Goal: Task Accomplishment & Management: Manage account settings

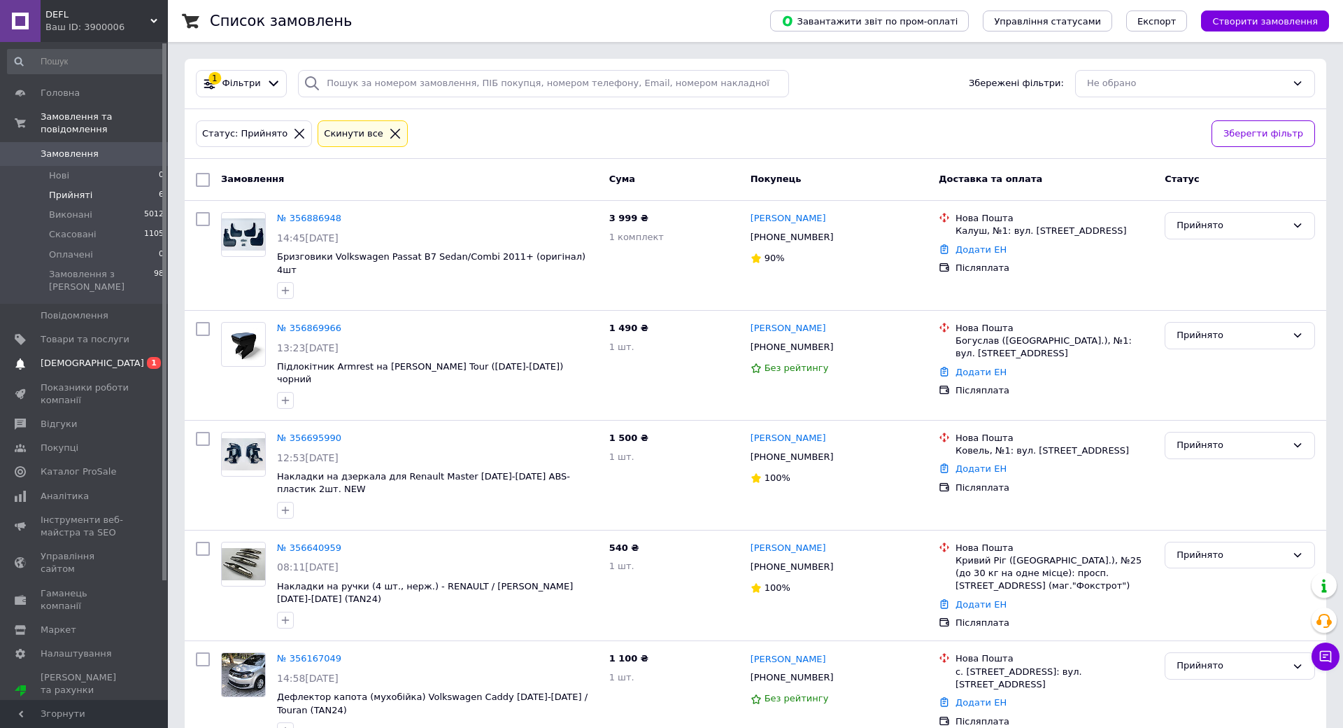
click at [95, 357] on span "[DEMOGRAPHIC_DATA]" at bounding box center [85, 363] width 89 height 13
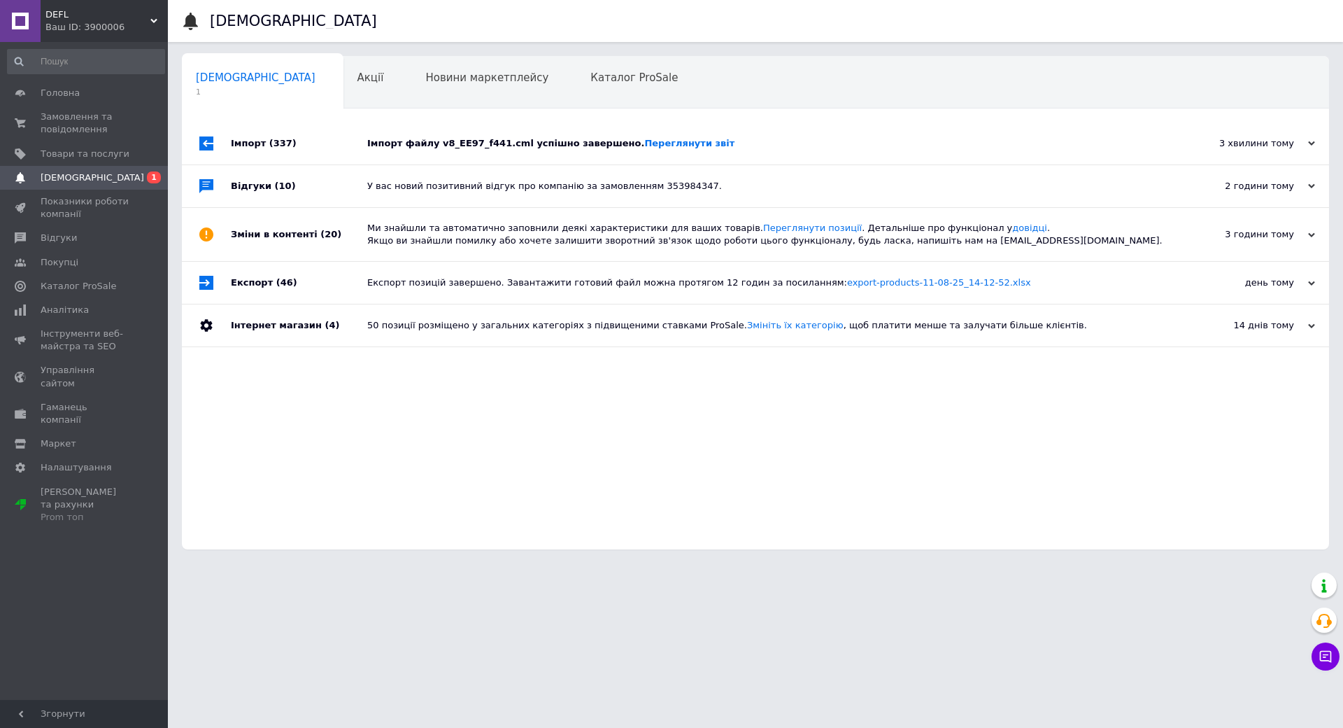
click at [777, 137] on div "Імпорт файлу v8_EE97_f441.cml успішно завершено. Переглянути звіт" at bounding box center [771, 143] width 808 height 13
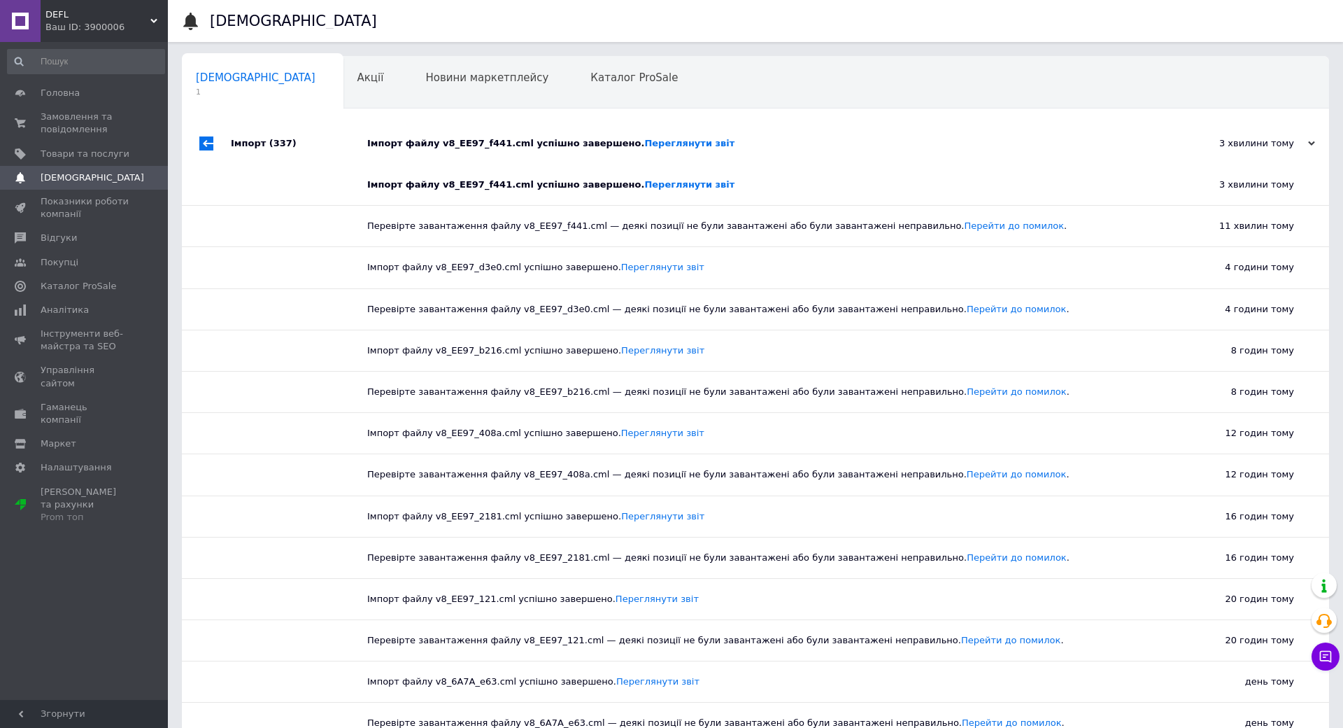
click at [777, 140] on div "Імпорт файлу v8_EE97_f441.cml успішно завершено. Переглянути звіт" at bounding box center [771, 143] width 808 height 13
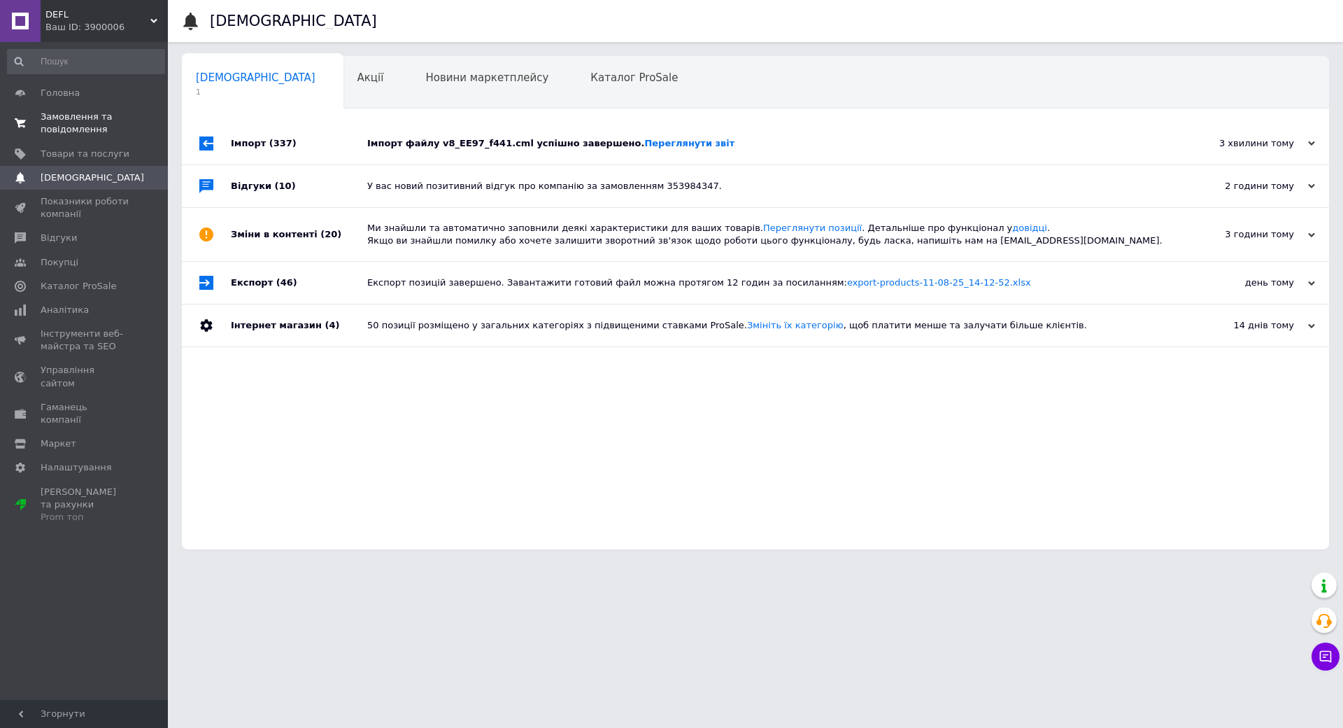
click at [137, 130] on span "0 0" at bounding box center [148, 123] width 38 height 25
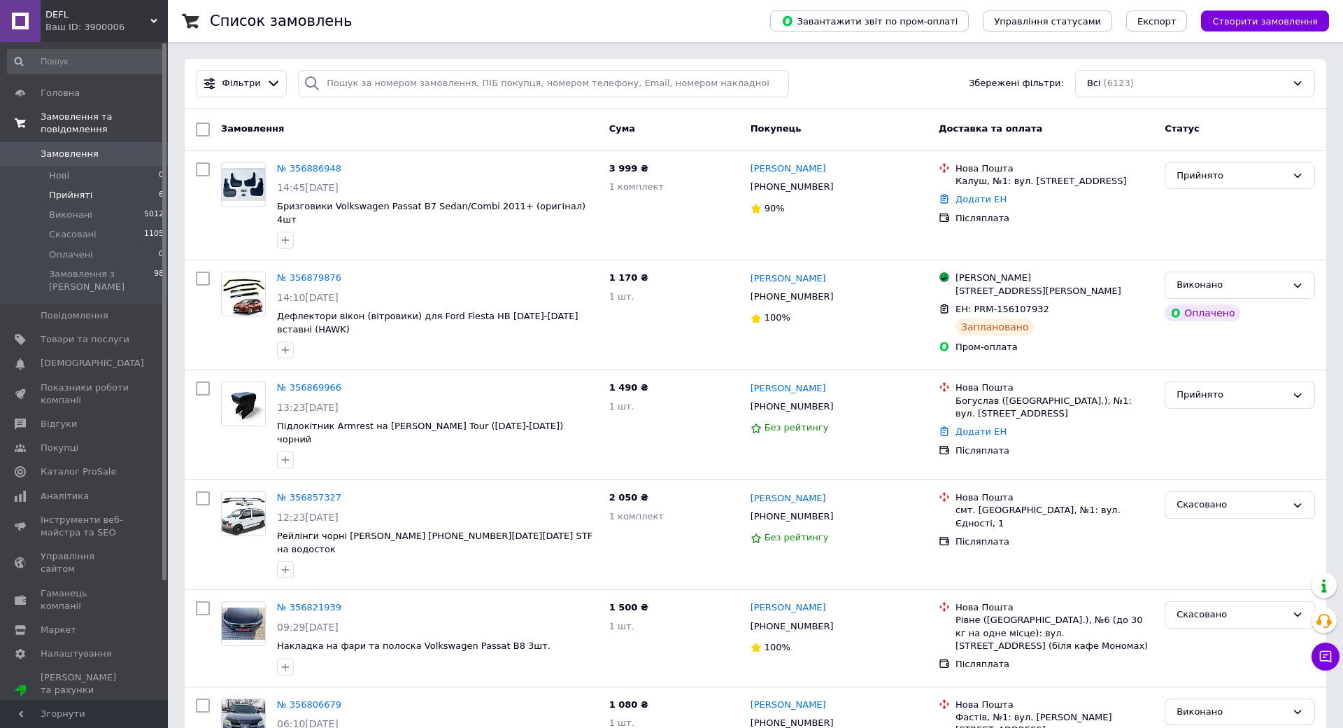
click at [142, 185] on li "Прийняті 6" at bounding box center [86, 195] width 172 height 20
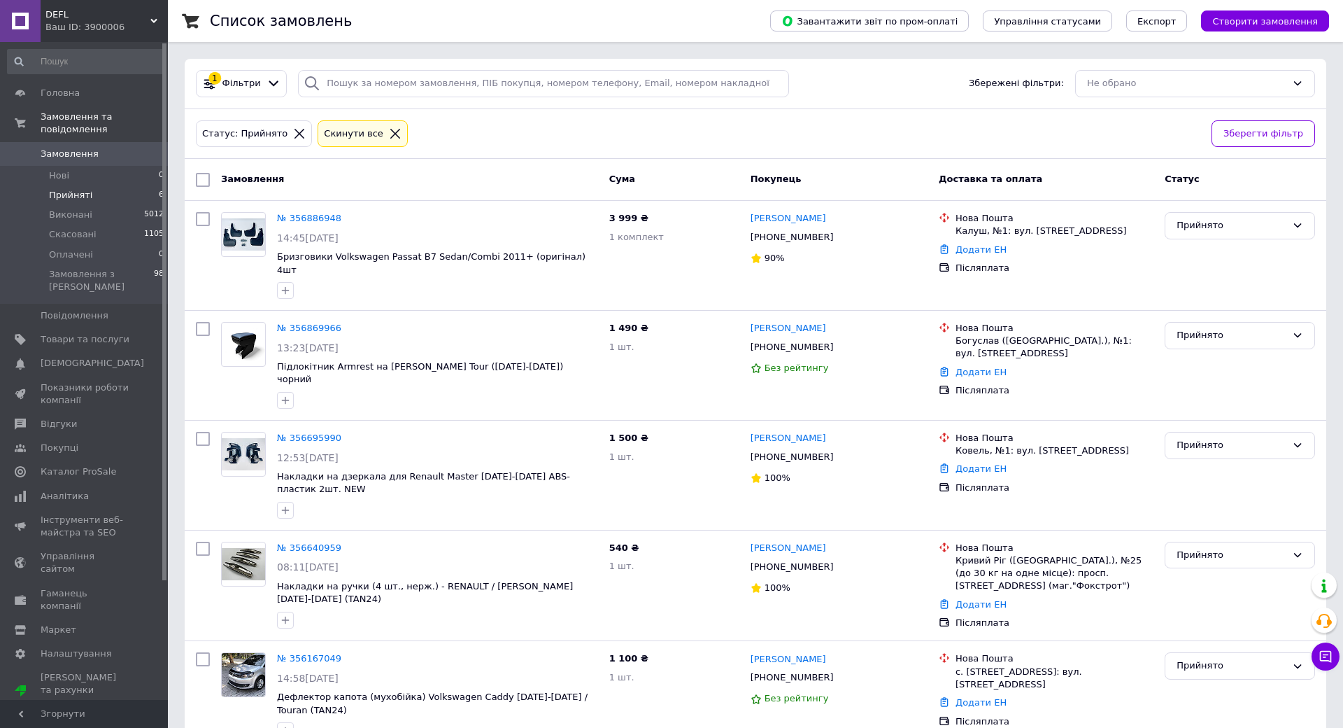
click at [145, 185] on li "Прийняті 6" at bounding box center [86, 195] width 172 height 20
click at [131, 185] on li "Прийняті 6" at bounding box center [86, 195] width 172 height 20
click at [98, 187] on li "Прийняті 6" at bounding box center [86, 195] width 172 height 20
click at [810, 219] on link "[PERSON_NAME]" at bounding box center [789, 218] width 76 height 13
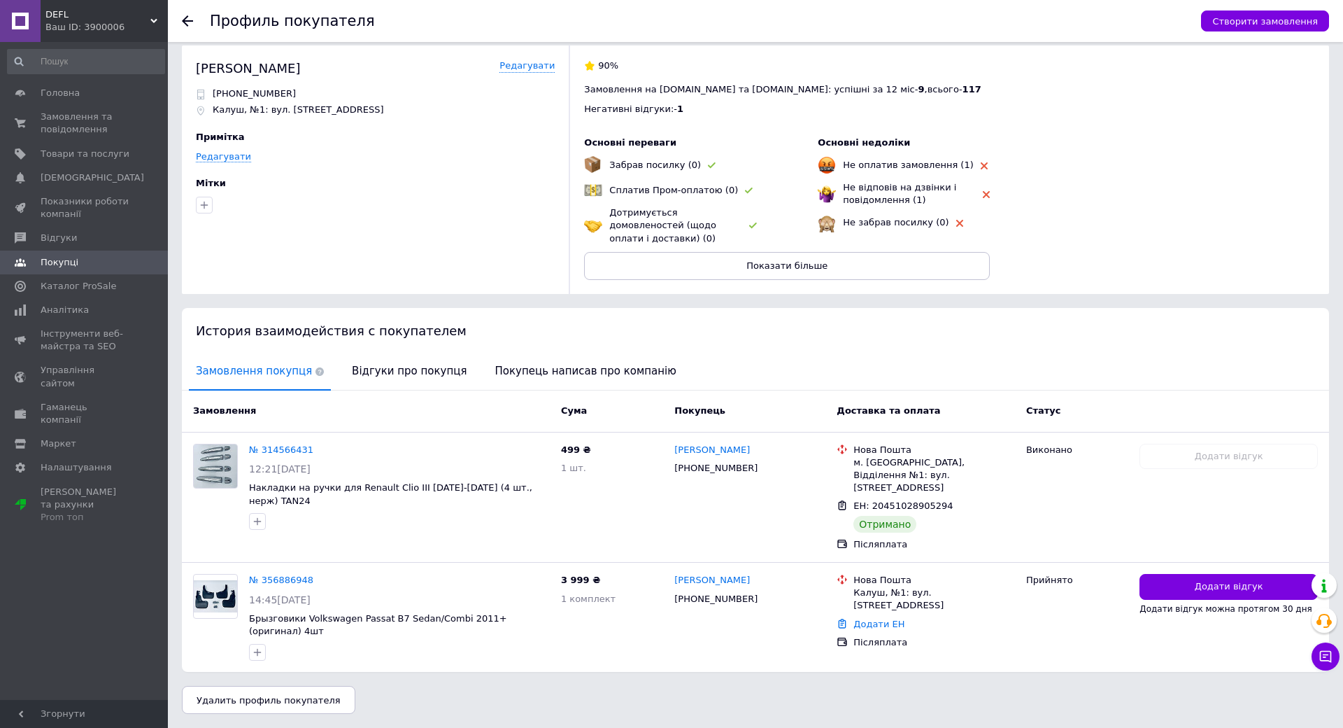
scroll to position [57, 0]
click at [399, 353] on span "Відгуки про покупця" at bounding box center [409, 371] width 129 height 36
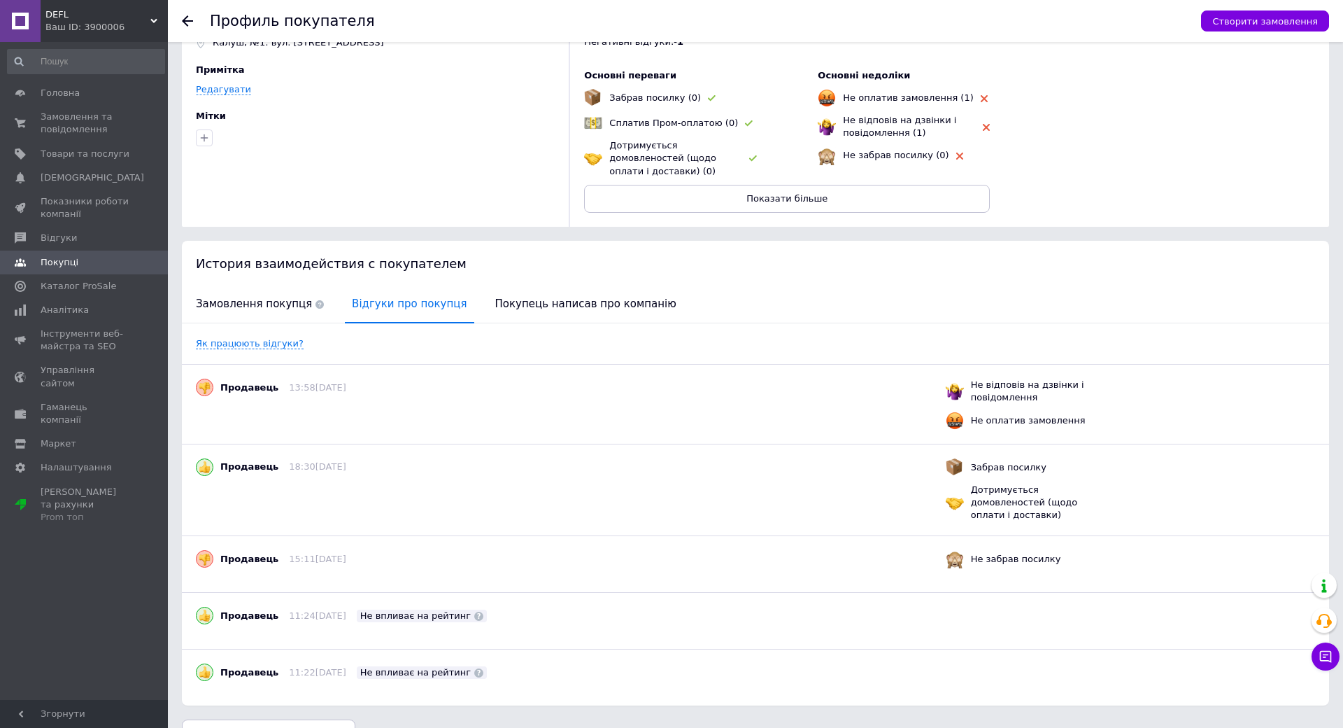
scroll to position [0, 0]
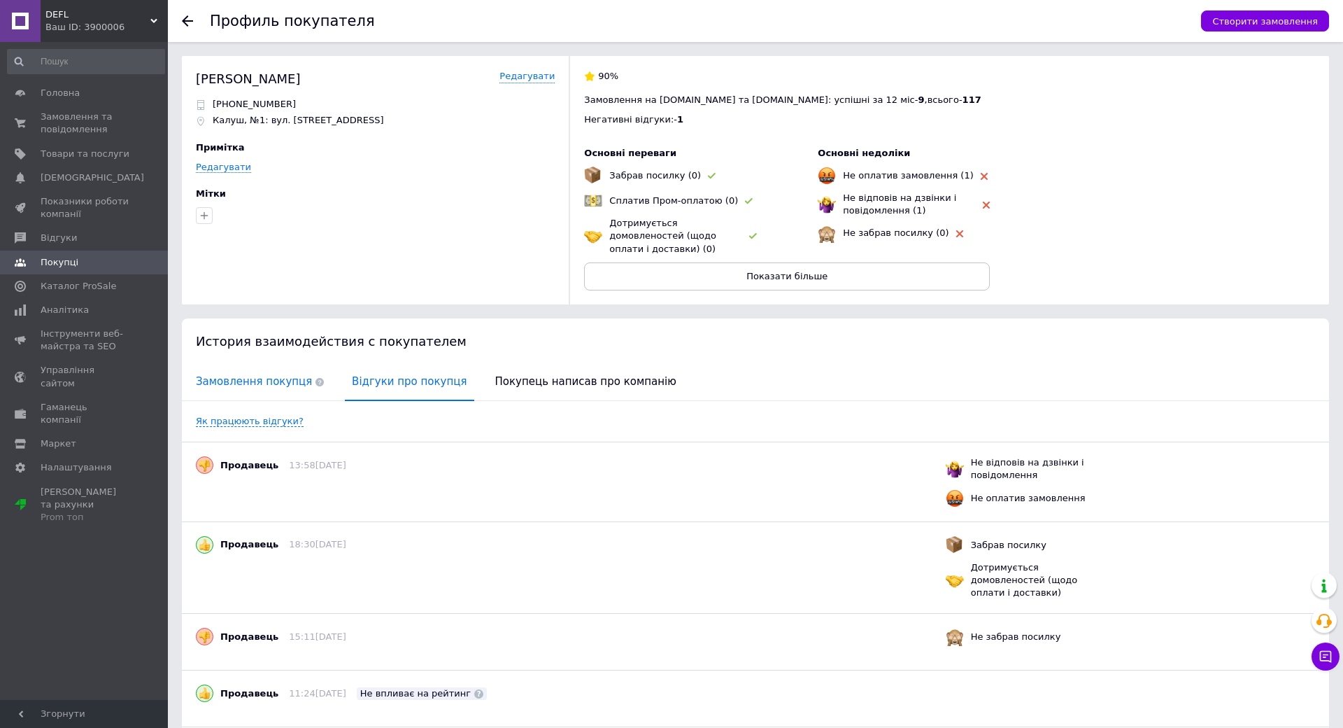
click at [241, 364] on span "Замовлення покупця" at bounding box center [260, 382] width 142 height 36
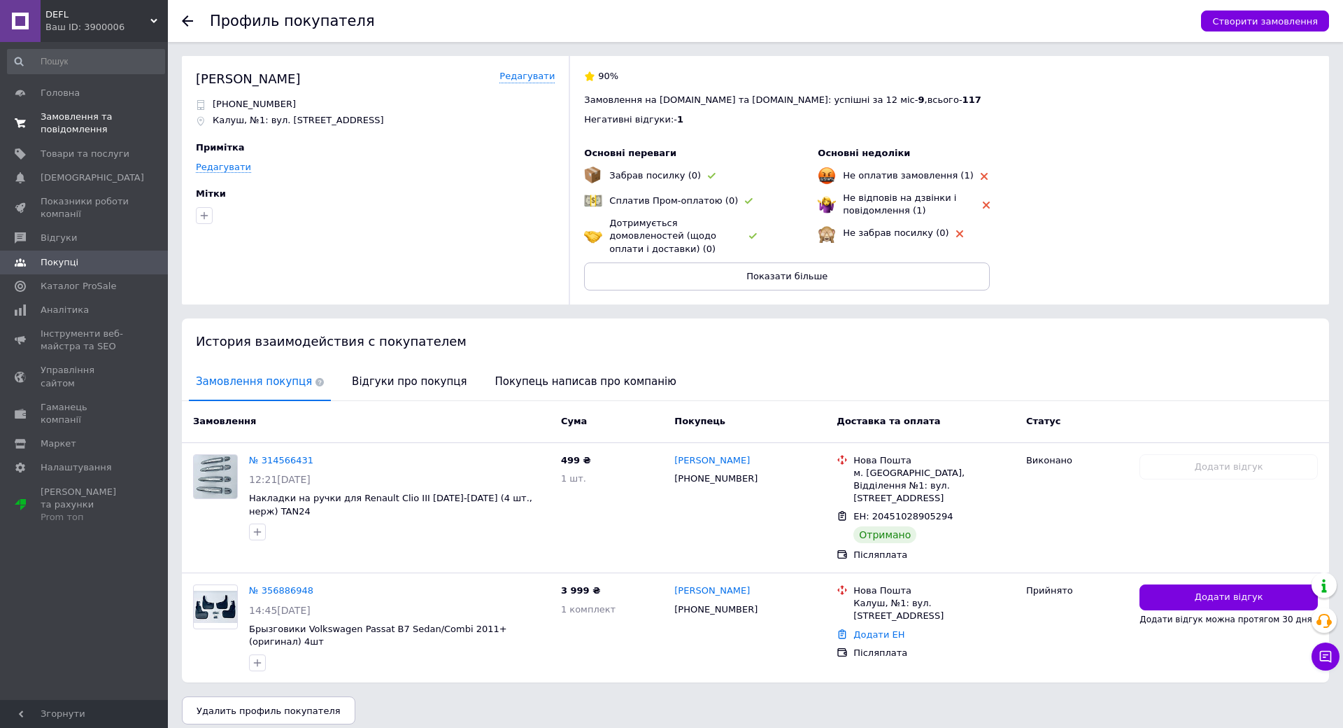
click at [106, 129] on span "Замовлення та повідомлення" at bounding box center [85, 123] width 89 height 25
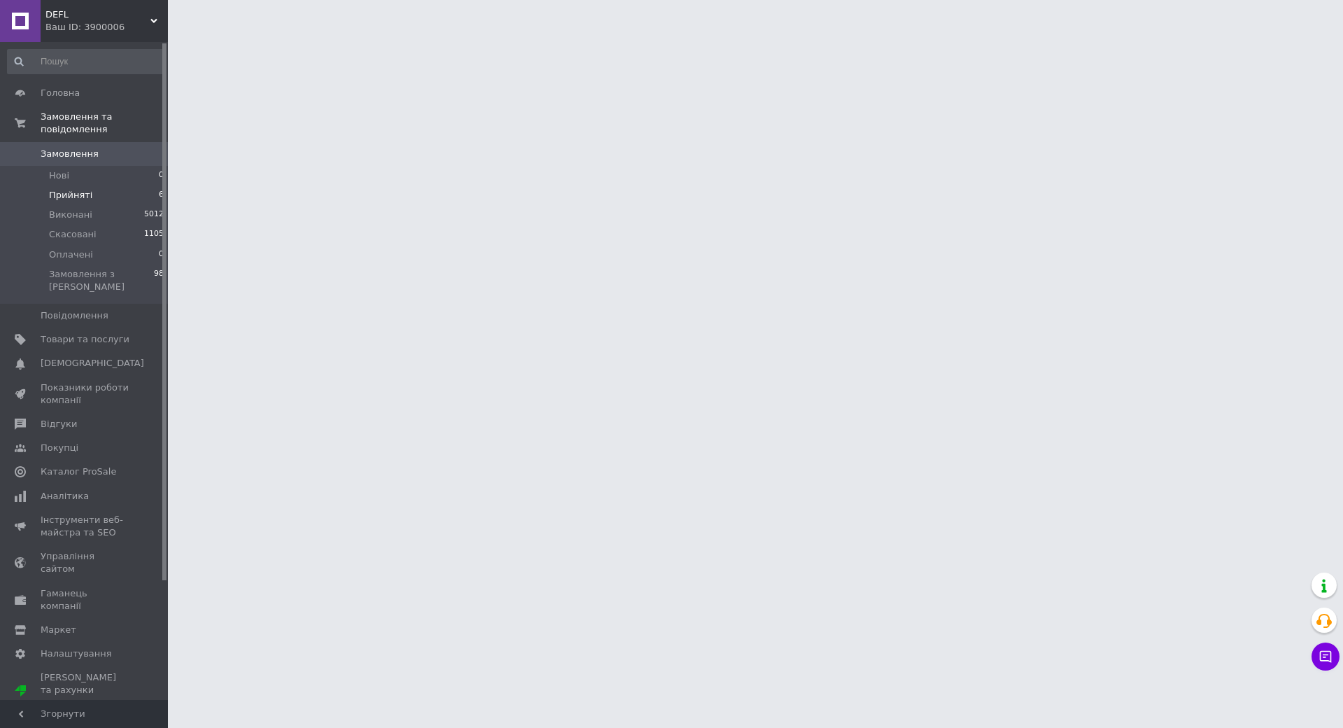
click at [125, 185] on li "Прийняті 6" at bounding box center [86, 195] width 172 height 20
click at [84, 189] on span "Прийняті" at bounding box center [70, 195] width 43 height 13
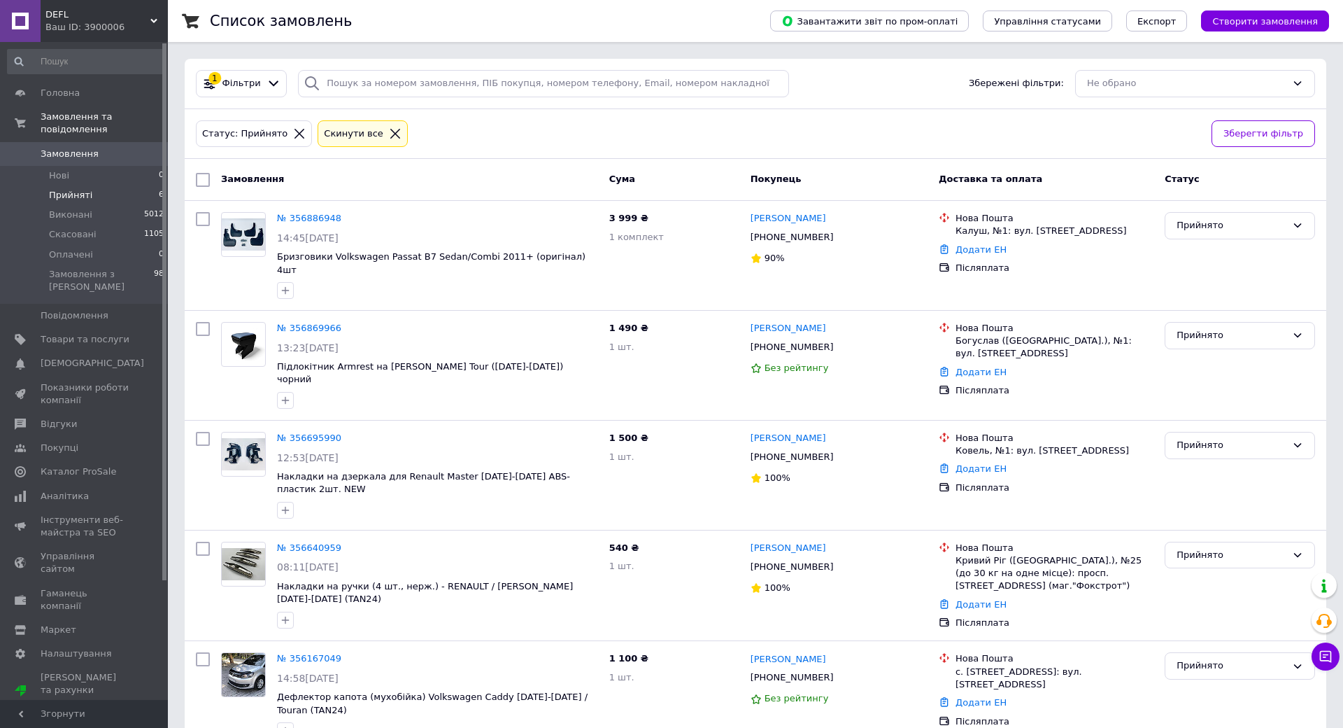
click at [95, 185] on li "Прийняті 6" at bounding box center [86, 195] width 172 height 20
click at [129, 185] on li "Прийняті 6" at bounding box center [86, 195] width 172 height 20
click at [133, 185] on li "Прийняті 6" at bounding box center [86, 195] width 172 height 20
click at [117, 185] on li "Прийняті 6" at bounding box center [86, 195] width 172 height 20
click at [75, 189] on span "Прийняті" at bounding box center [70, 195] width 43 height 13
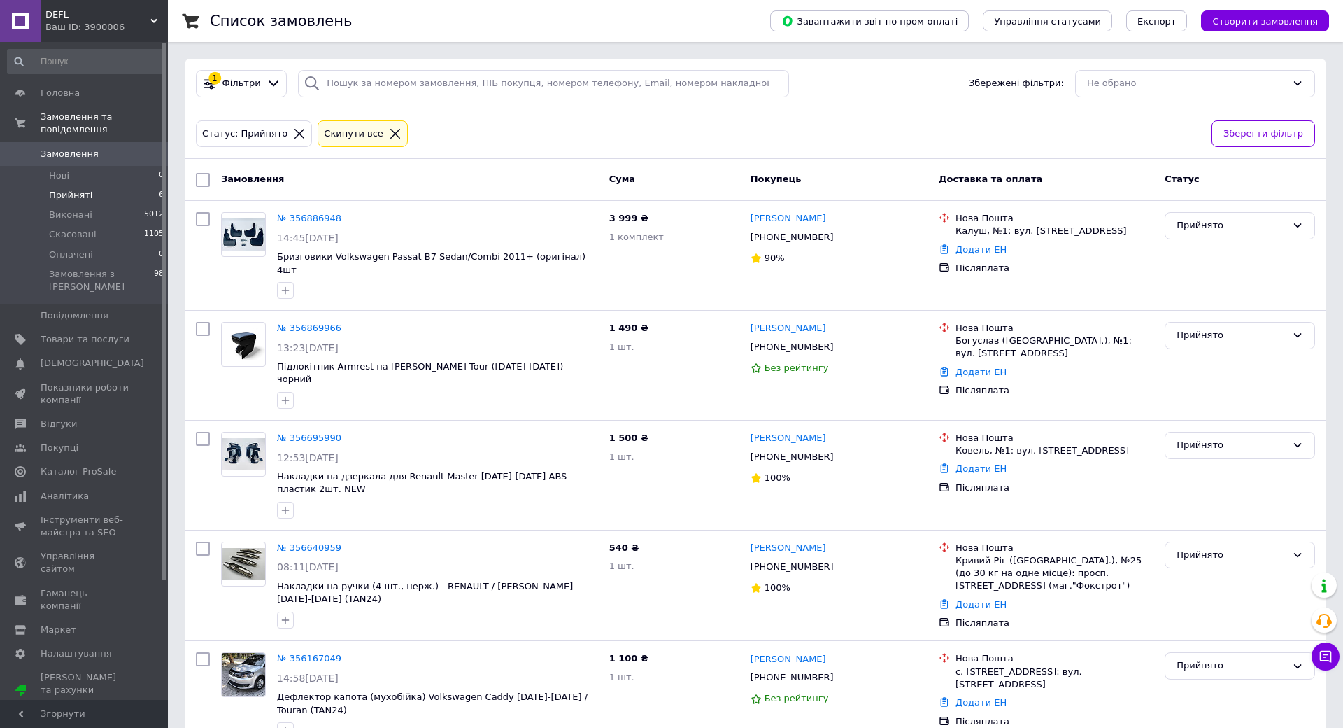
click at [109, 185] on li "Прийняті 6" at bounding box center [86, 195] width 172 height 20
click at [152, 185] on li "Прийняті 6" at bounding box center [86, 195] width 172 height 20
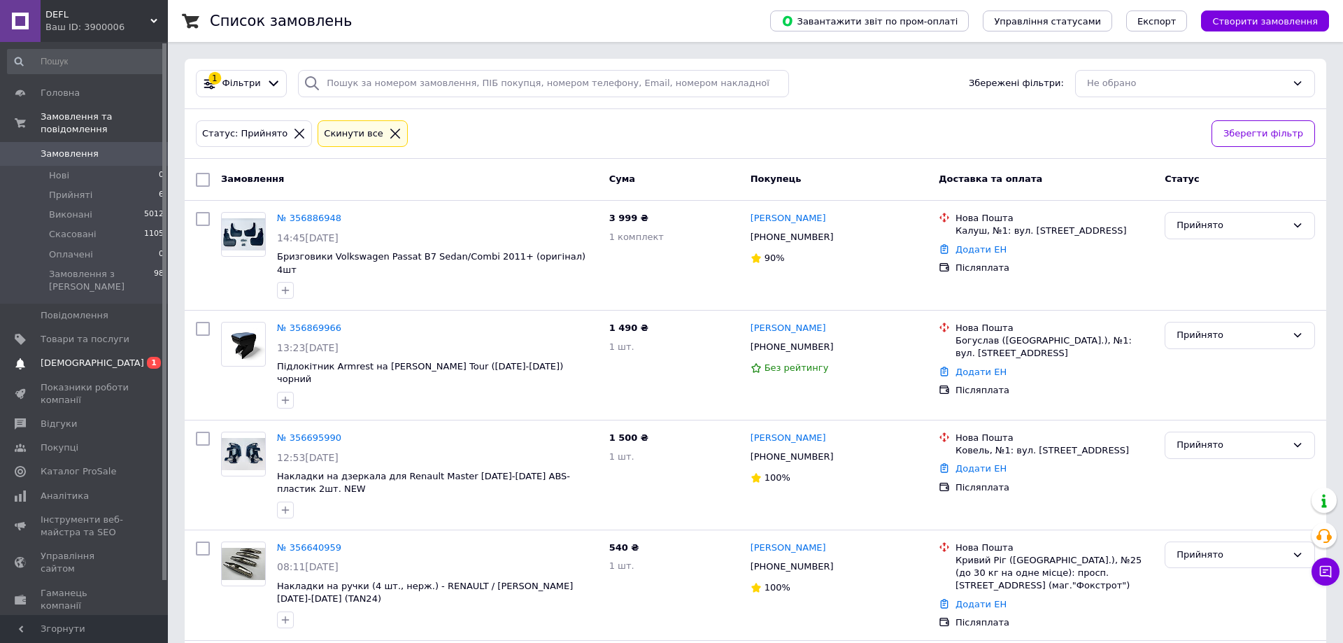
click at [85, 357] on span "[DEMOGRAPHIC_DATA]" at bounding box center [93, 363] width 104 height 13
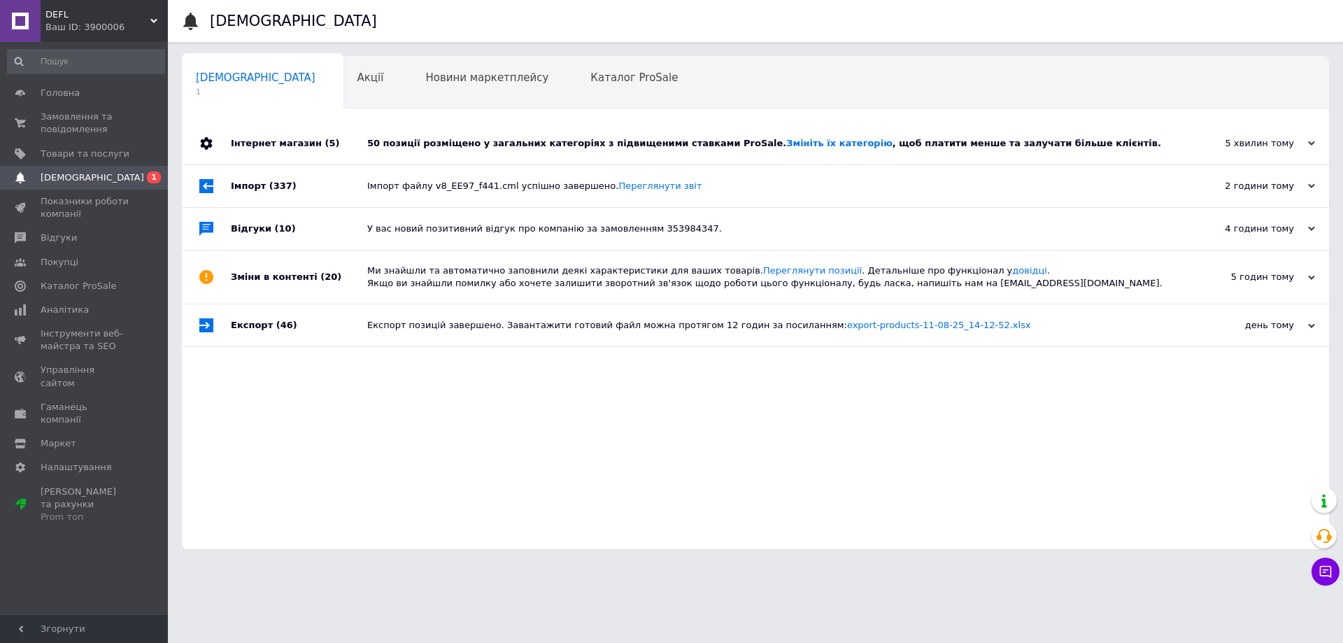
click at [1133, 139] on div "50 позиції розміщено у загальних категоріях з підвищеними ставками ProSale. Змі…" at bounding box center [771, 143] width 808 height 13
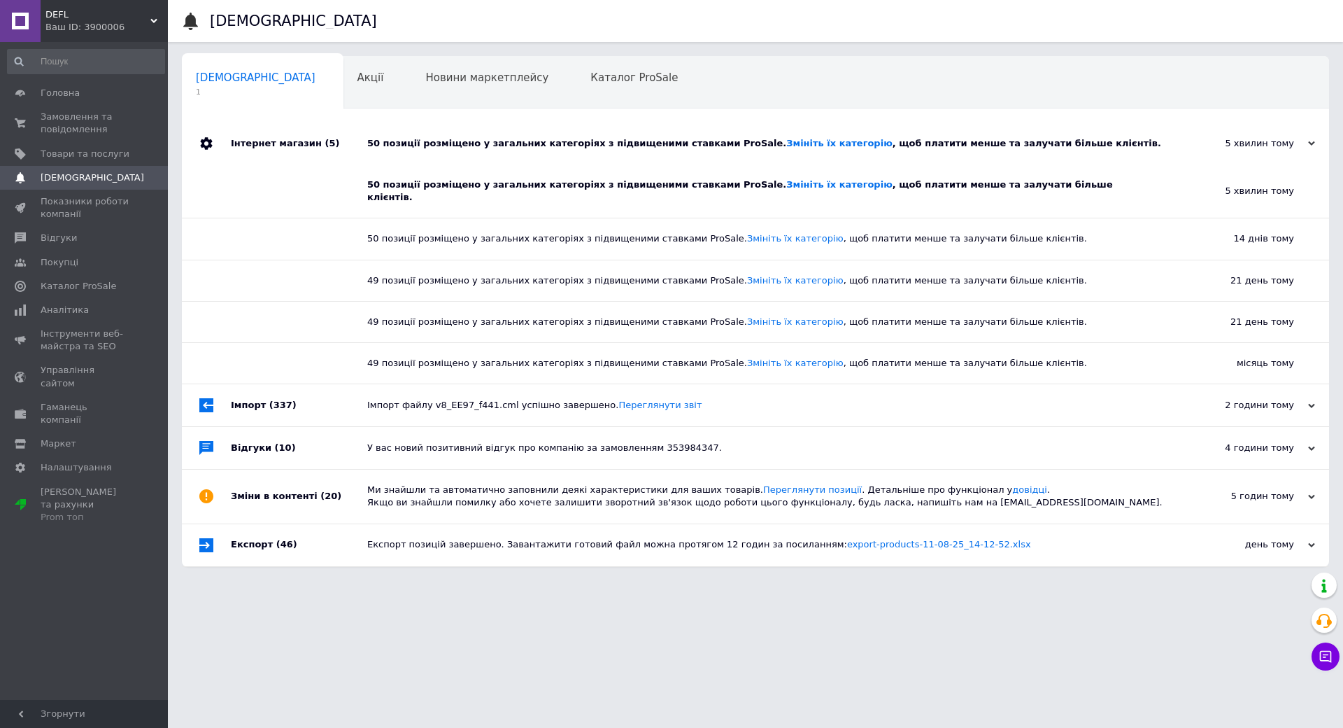
click at [1128, 141] on div "50 позиції розміщено у загальних категоріях з підвищеними ставками ProSale. Змі…" at bounding box center [771, 143] width 808 height 13
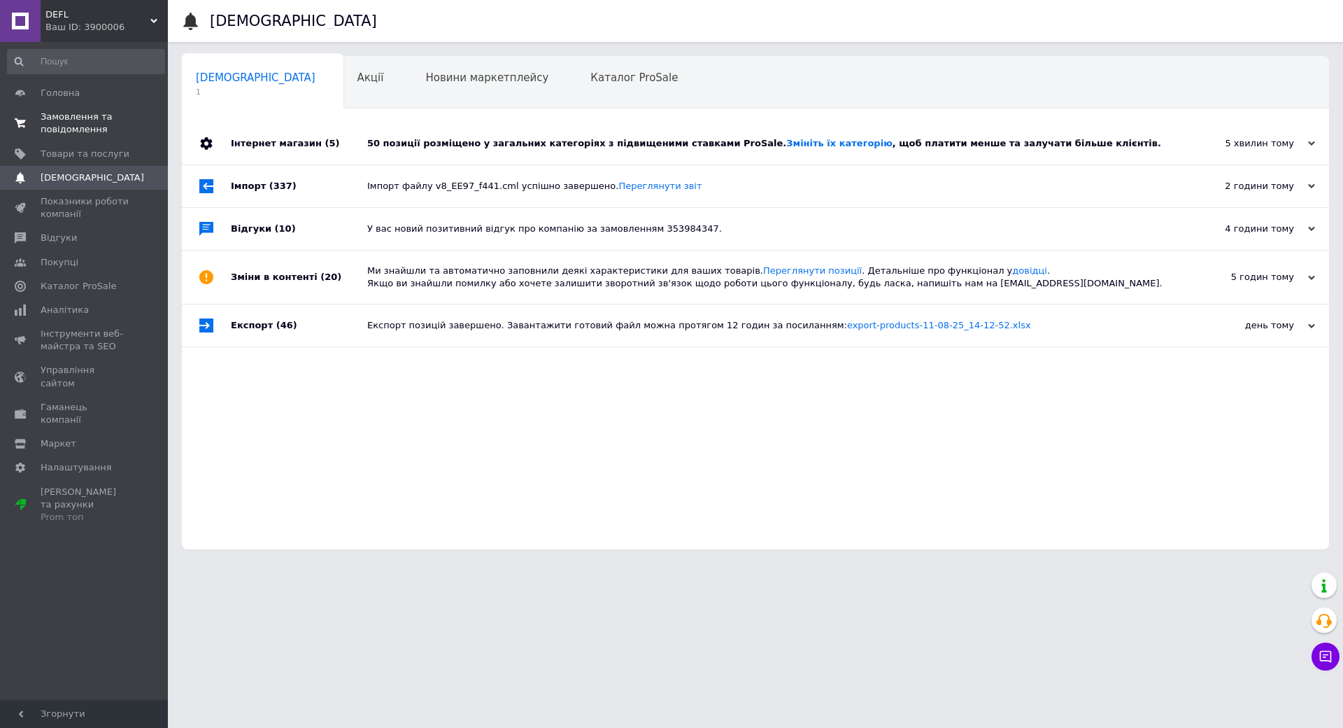
click at [92, 118] on span "Замовлення та повідомлення" at bounding box center [85, 123] width 89 height 25
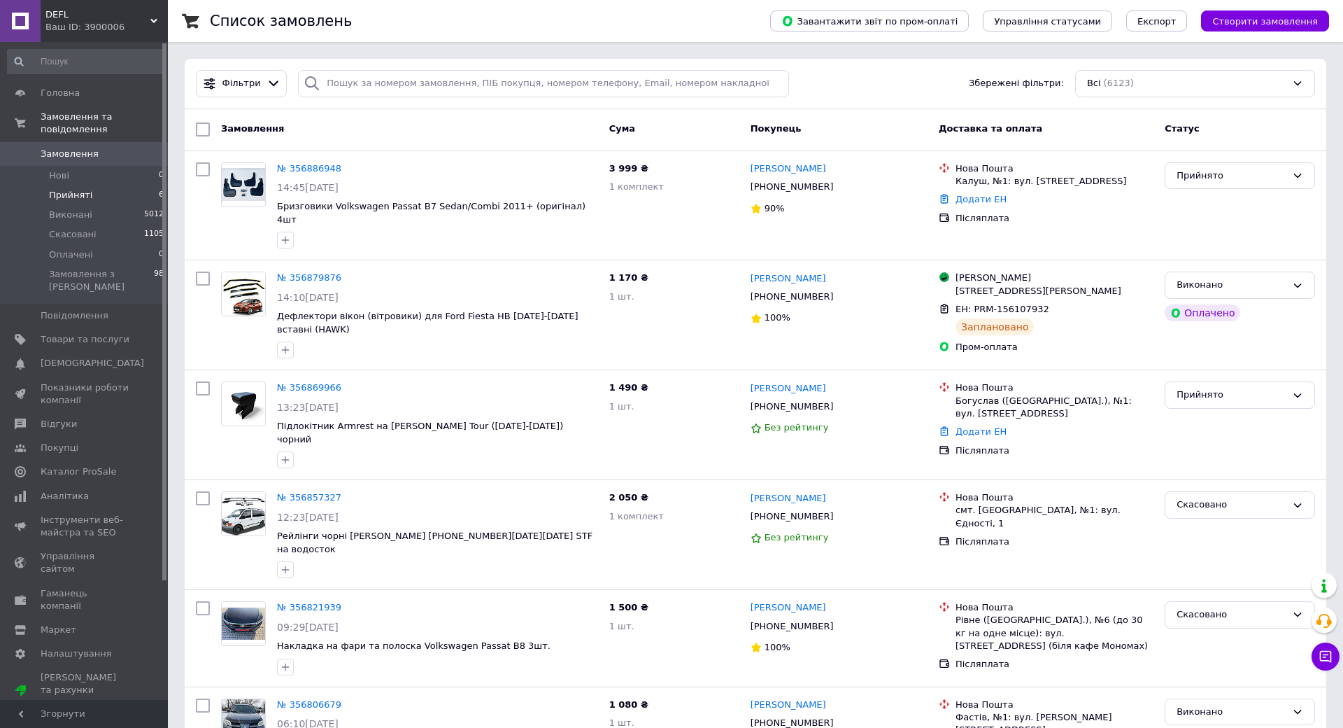
click at [91, 185] on li "Прийняті 6" at bounding box center [86, 195] width 172 height 20
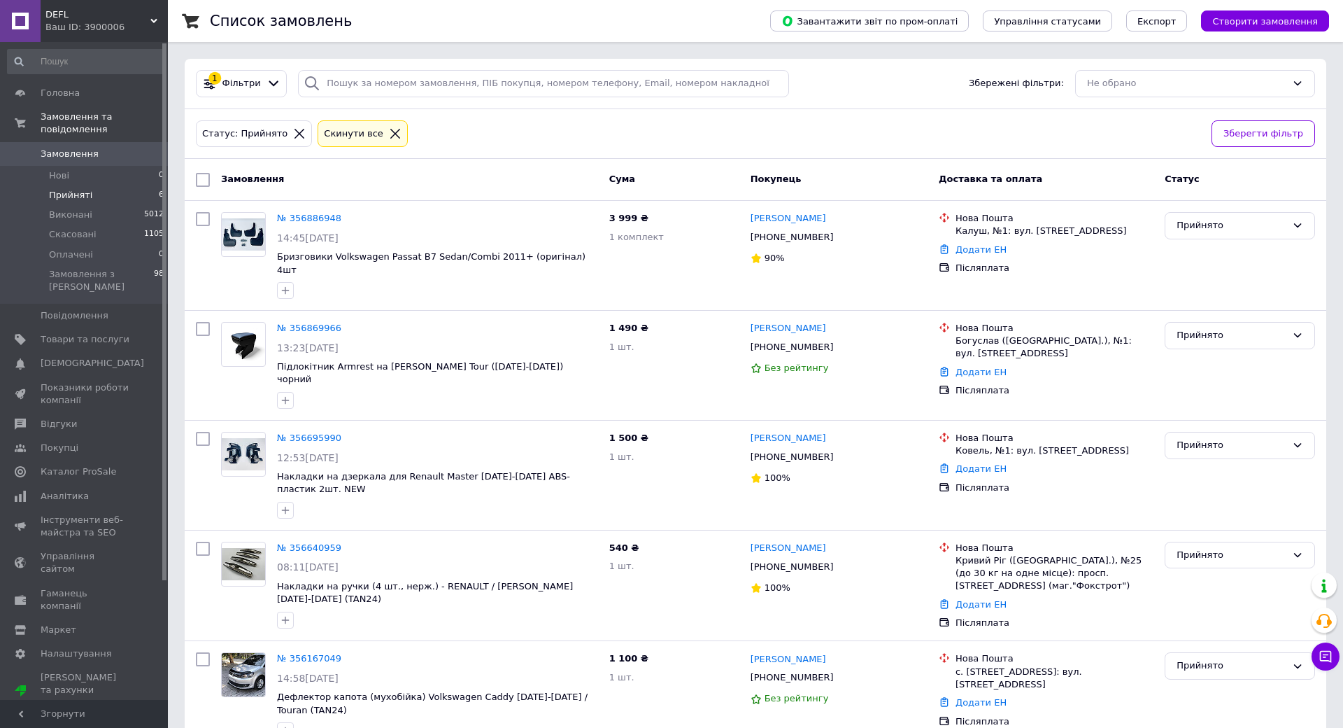
click at [121, 185] on li "Прийняті 6" at bounding box center [86, 195] width 172 height 20
click at [315, 218] on link "№ 356886948" at bounding box center [309, 218] width 64 height 10
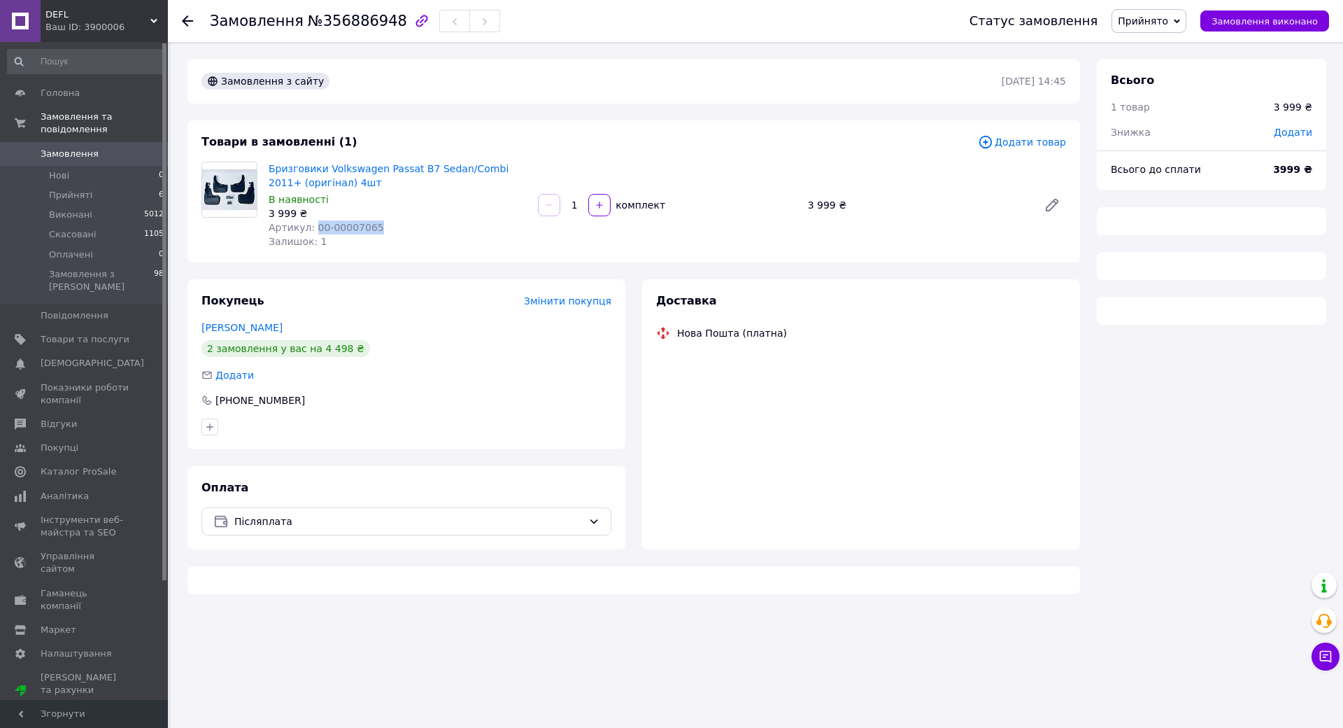
copy span "00-00007065"
drag, startPoint x: 311, startPoint y: 227, endPoint x: 384, endPoint y: 227, distance: 72.8
click at [384, 227] on div "Артикул: 00-00007065" at bounding box center [398, 227] width 258 height 14
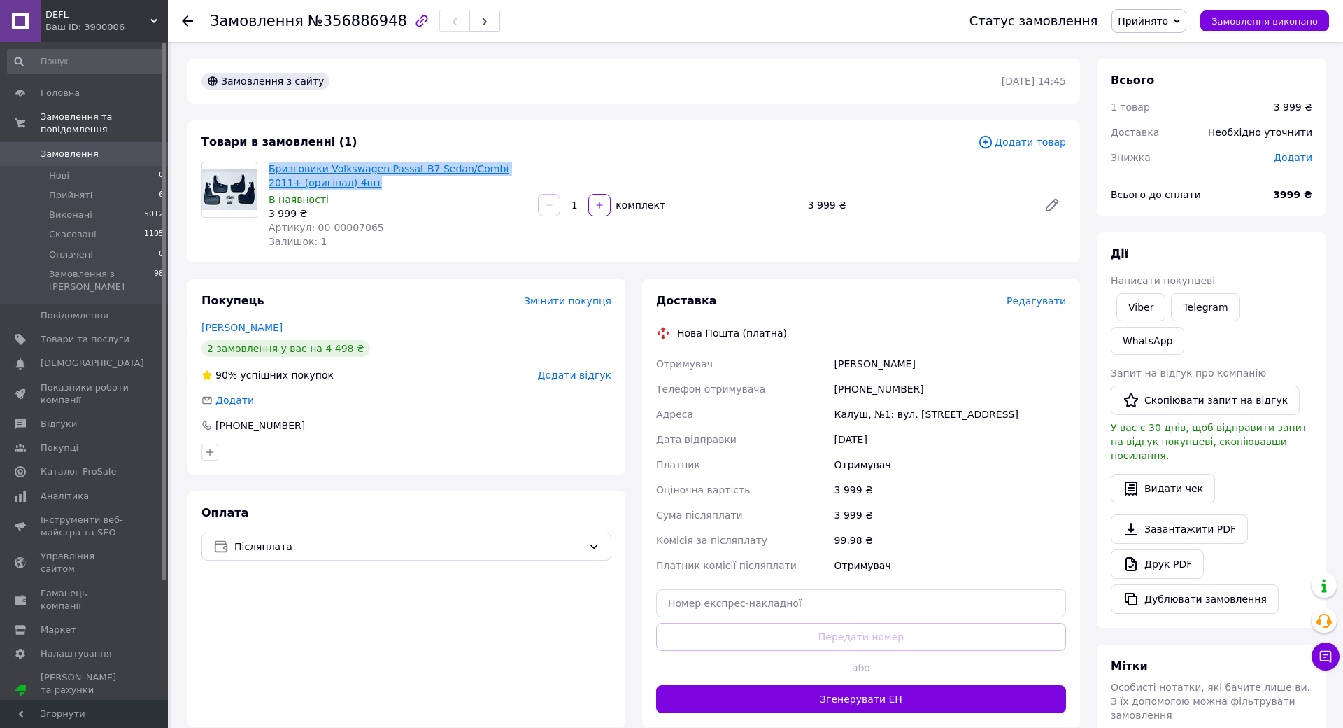
copy link "Бризговики Volkswagen Passat B7 Sedan/Combi 2011+ (оригінал) 4шт"
drag, startPoint x: 360, startPoint y: 187, endPoint x: 272, endPoint y: 171, distance: 89.7
click at [269, 167] on span "Бризговики Volkswagen Passat B7 Sedan/Combi 2011+ (оригінал) 4шт" at bounding box center [398, 176] width 258 height 28
click at [168, 174] on div "Замовлення №356886948 Статус замовлення Прийнято Виконано Скасовано Оплачено За…" at bounding box center [671, 491] width 1343 height 983
click at [159, 189] on span "6" at bounding box center [161, 195] width 5 height 13
